Goal: Task Accomplishment & Management: Use online tool/utility

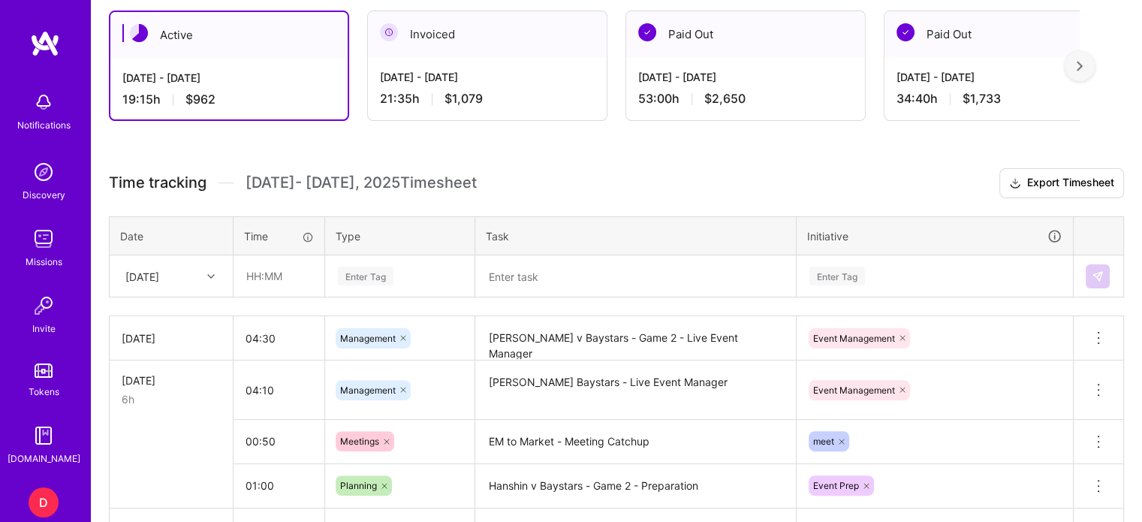
scroll to position [465, 0]
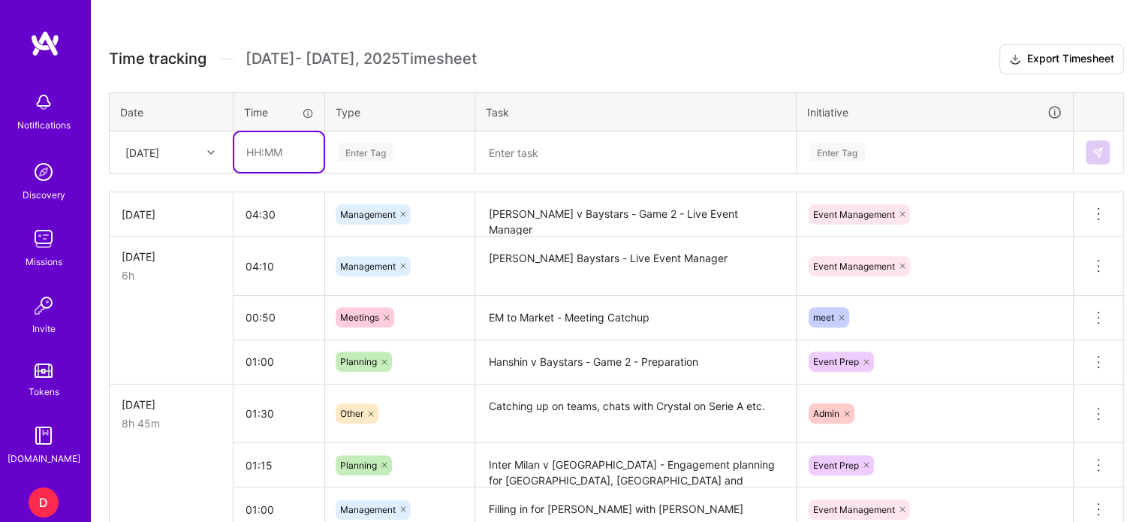
click at [255, 152] on input "text" at bounding box center [278, 152] width 89 height 40
type input "00:20"
click at [348, 144] on div "Enter Tag" at bounding box center [366, 151] width 56 height 23
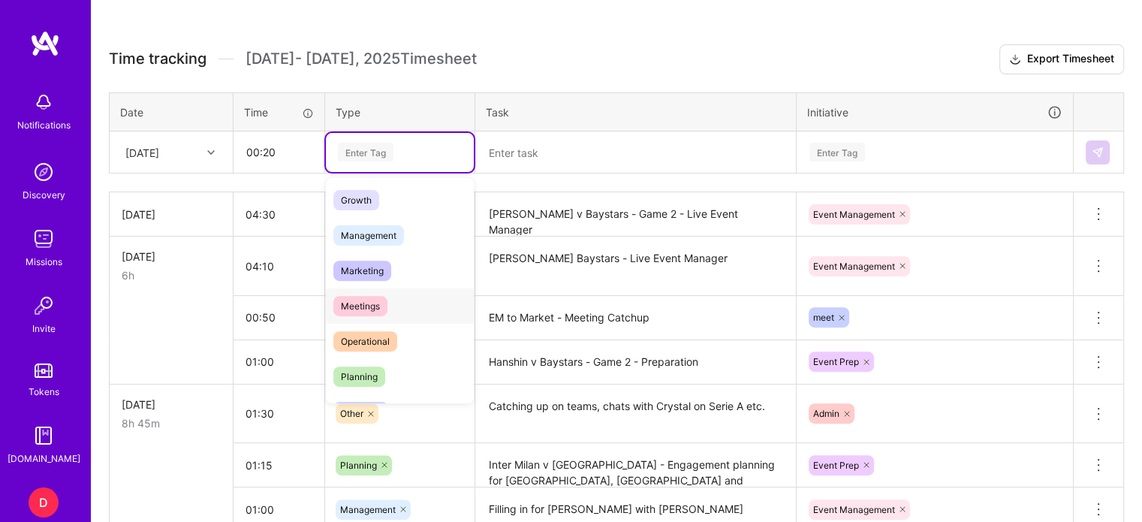
scroll to position [144, 0]
click at [362, 306] on span "Meetings" at bounding box center [360, 304] width 54 height 20
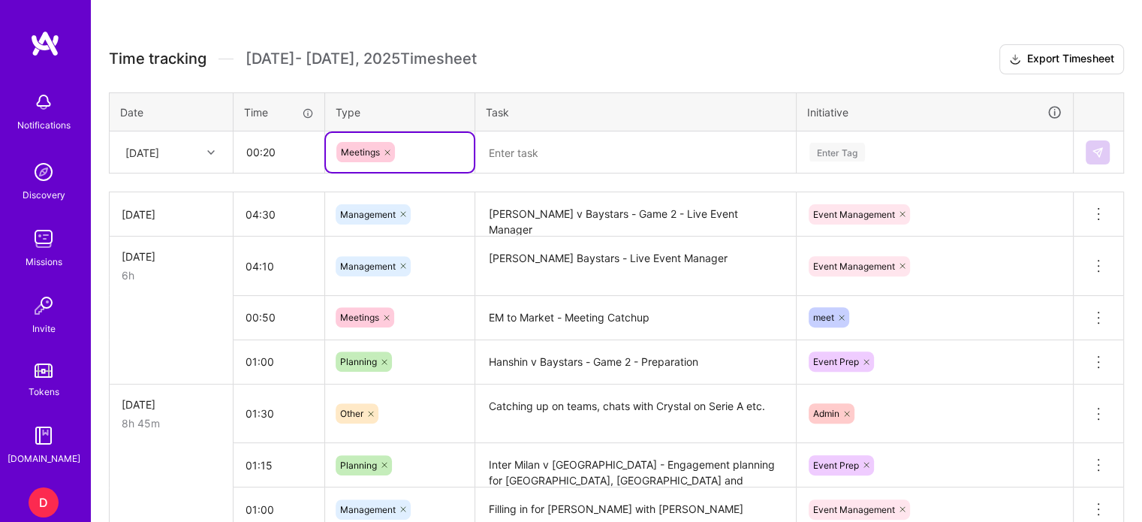
click at [514, 161] on textarea at bounding box center [636, 152] width 318 height 39
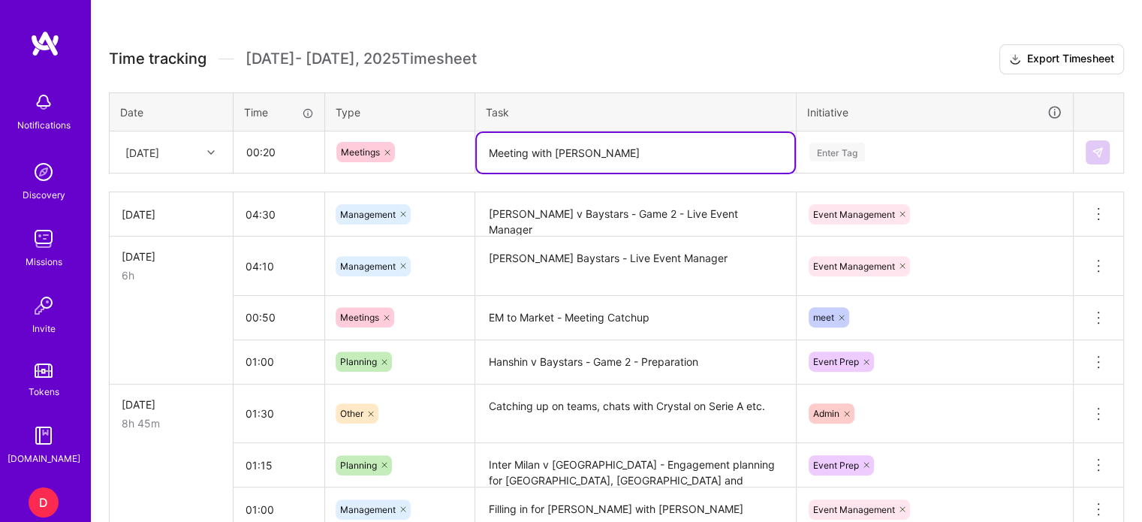
type textarea "Meeting with [PERSON_NAME]"
click at [838, 150] on div "Enter Tag" at bounding box center [837, 151] width 56 height 23
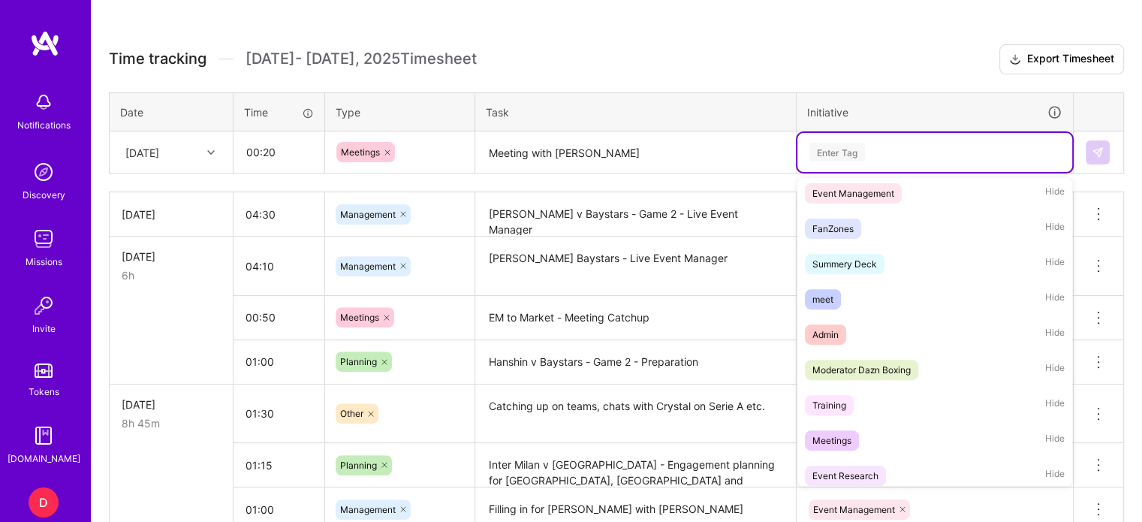
scroll to position [219, 0]
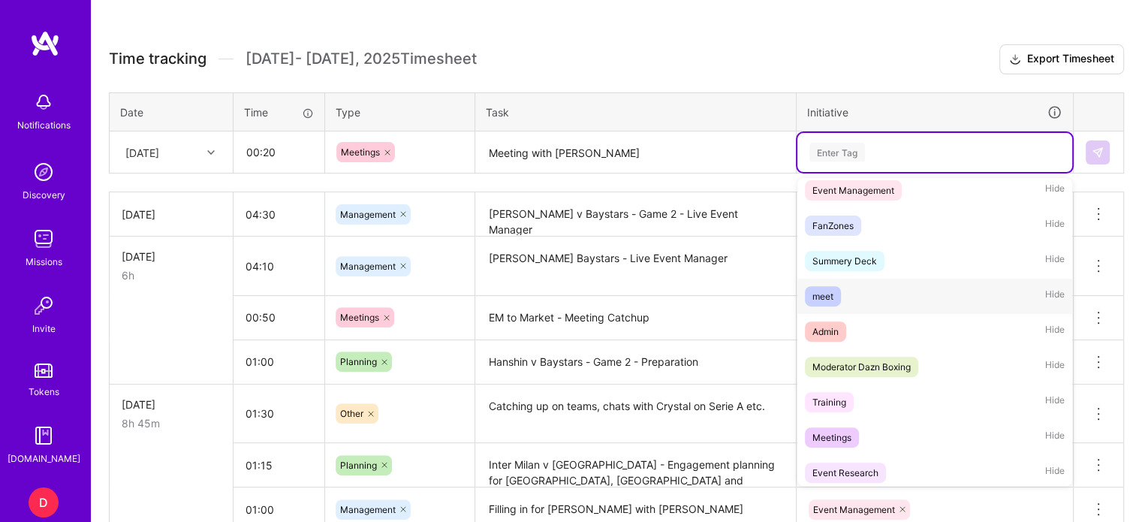
click at [824, 294] on div "meet" at bounding box center [822, 296] width 21 height 16
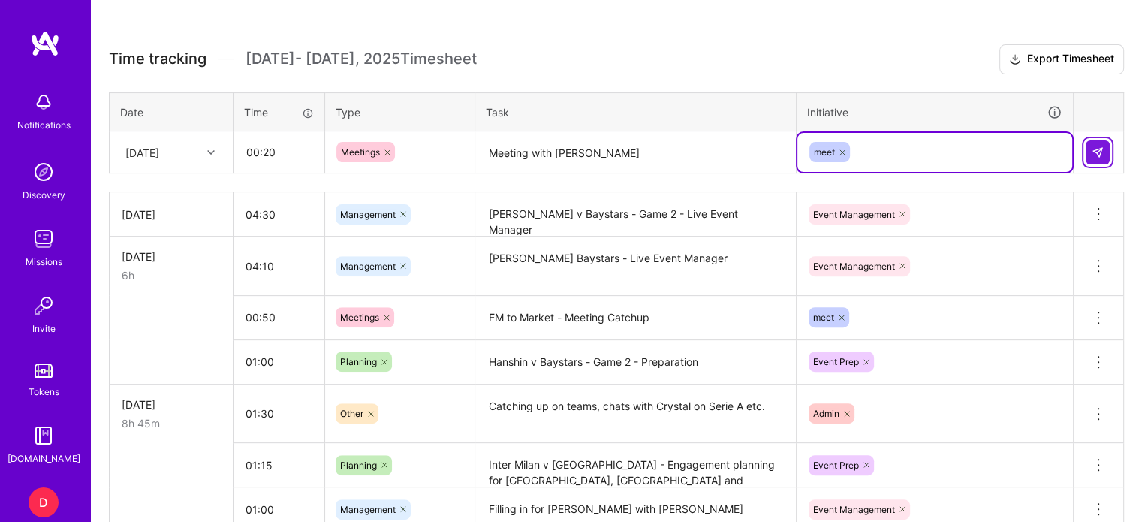
click at [1094, 151] on img at bounding box center [1098, 152] width 12 height 12
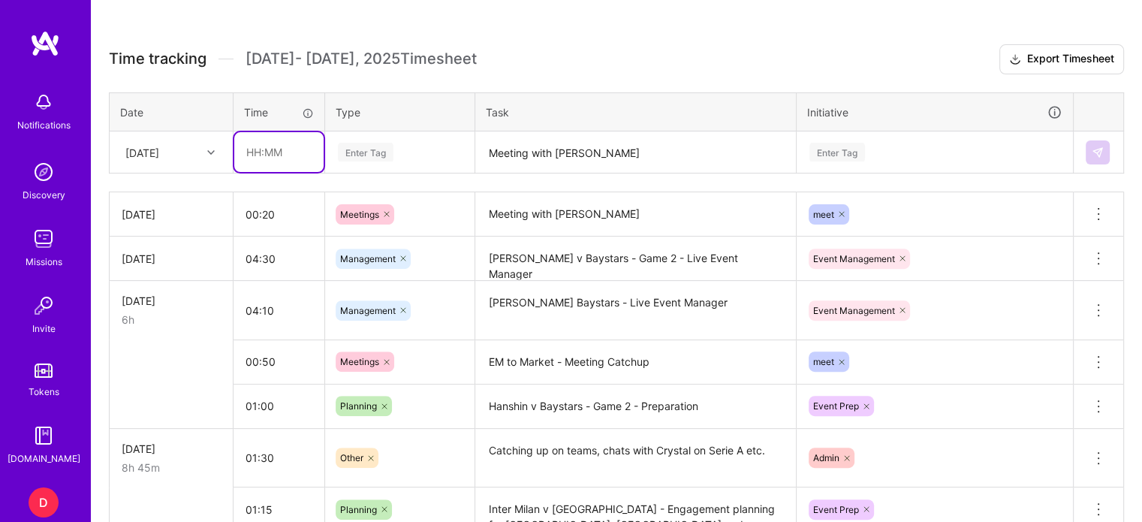
click at [251, 147] on input "text" at bounding box center [278, 152] width 89 height 40
type input "01:00"
click at [345, 147] on div "Enter Tag" at bounding box center [366, 151] width 56 height 23
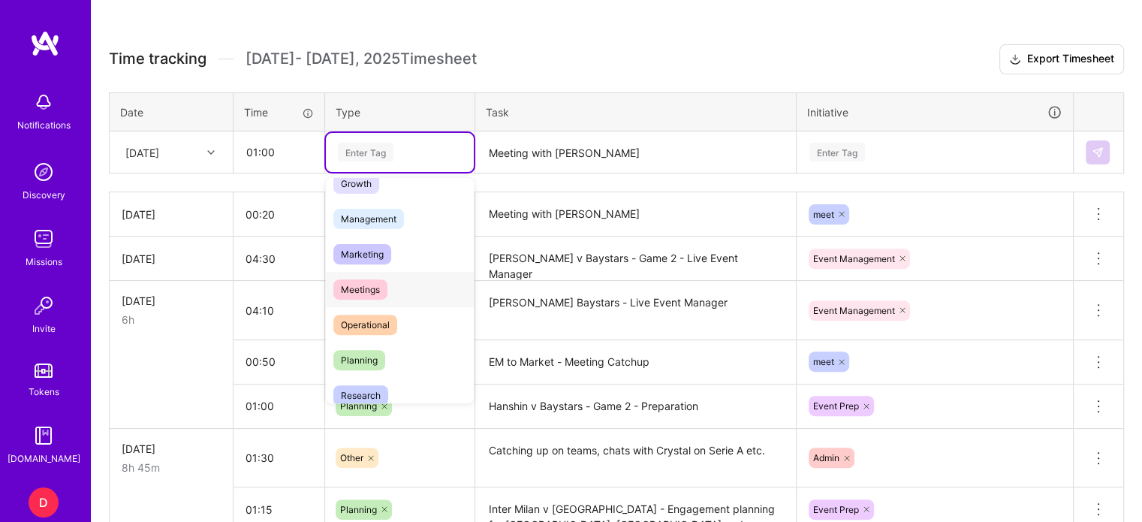
scroll to position [159, 0]
click at [357, 354] on span "Planning" at bounding box center [359, 360] width 52 height 20
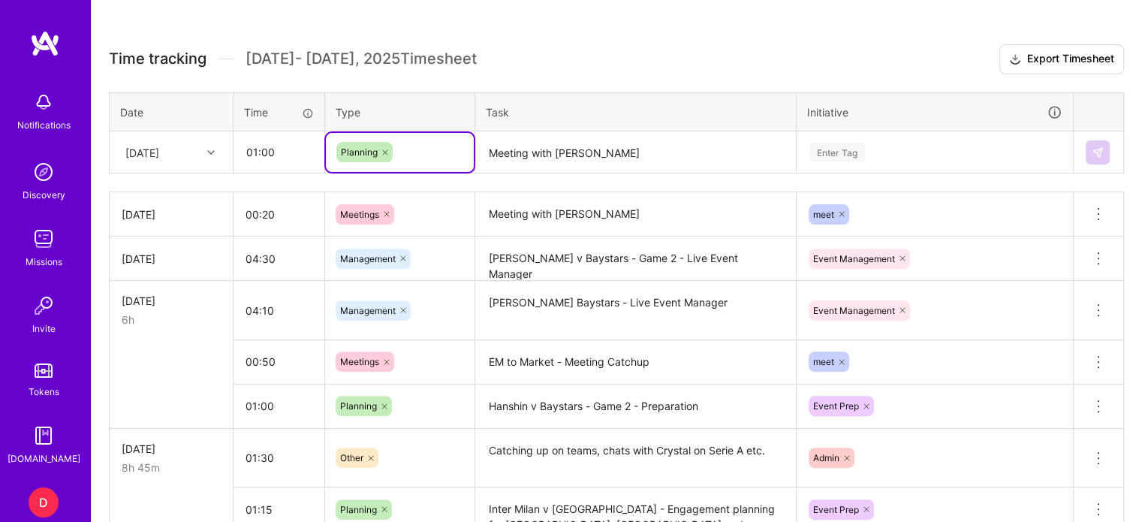
click at [504, 158] on textarea "Meeting with [PERSON_NAME]" at bounding box center [636, 153] width 318 height 40
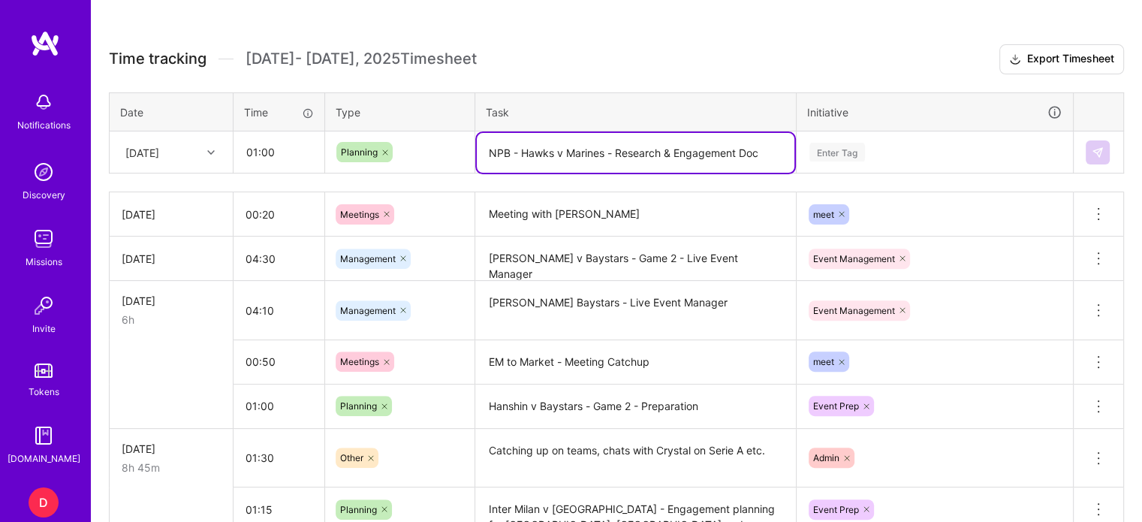
type textarea "NPB - Hawks v Marines - Research & Engagement Doc"
click at [845, 140] on div "Enter Tag" at bounding box center [934, 152] width 275 height 39
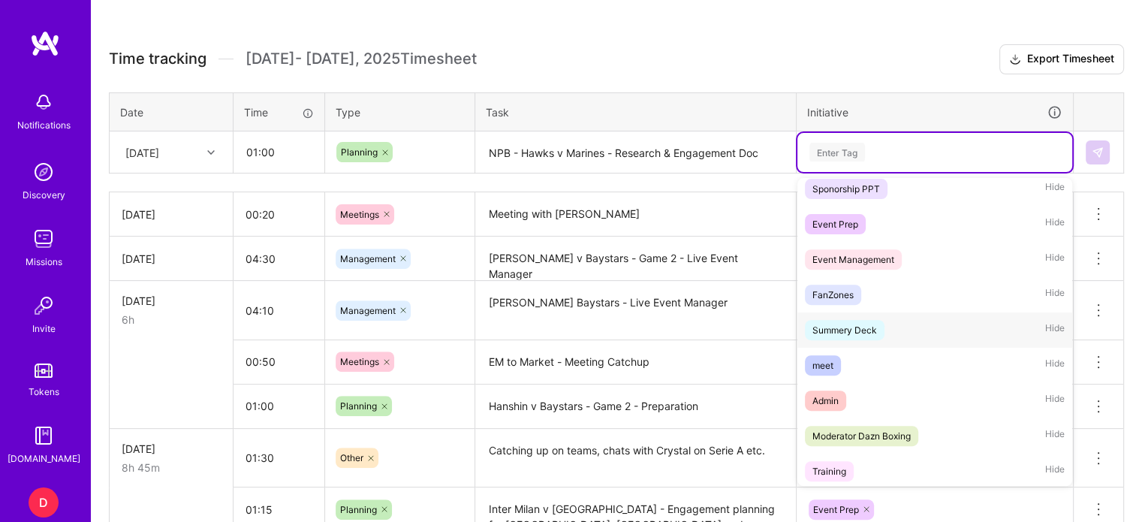
scroll to position [135, 0]
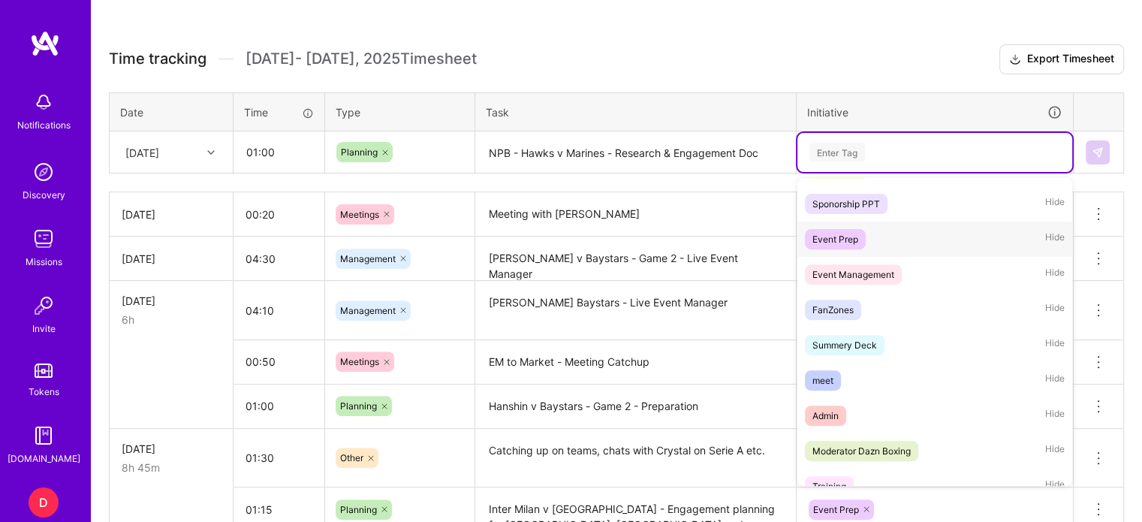
click at [826, 235] on div "Event Prep" at bounding box center [835, 239] width 46 height 16
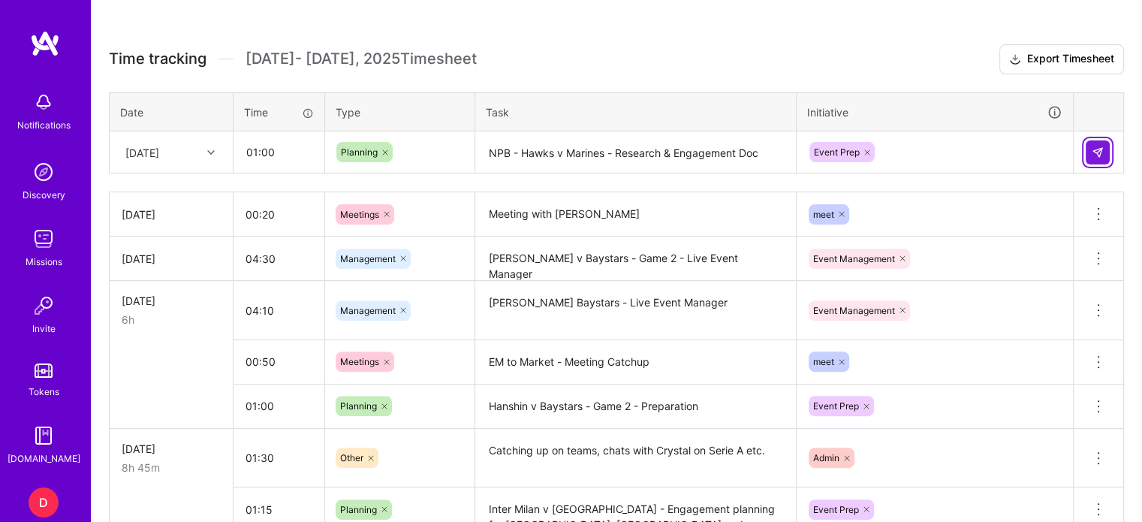
click at [1093, 152] on img at bounding box center [1098, 152] width 12 height 12
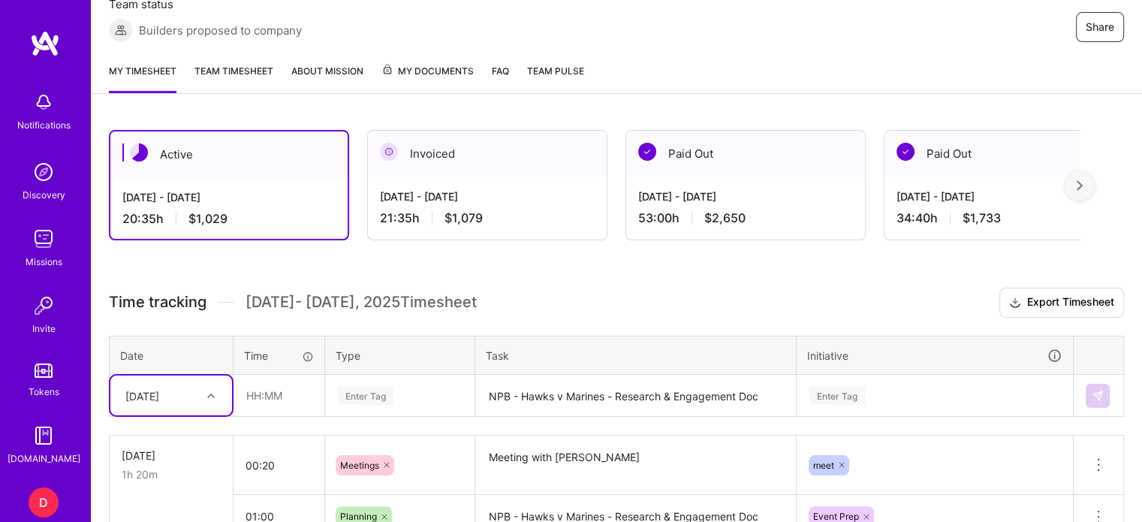
scroll to position [222, 0]
